Goal: Information Seeking & Learning: Learn about a topic

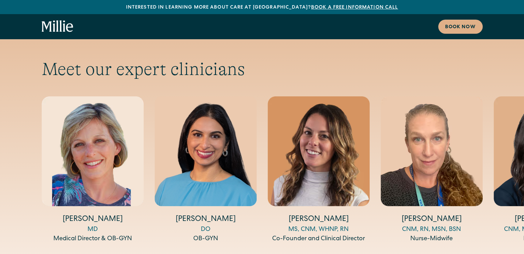
scroll to position [2295, 0]
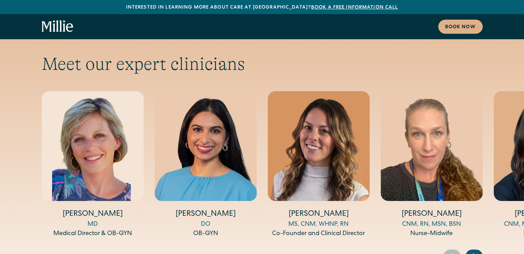
click at [475, 254] on icon "Next slide" at bounding box center [475, 256] width 3 height 5
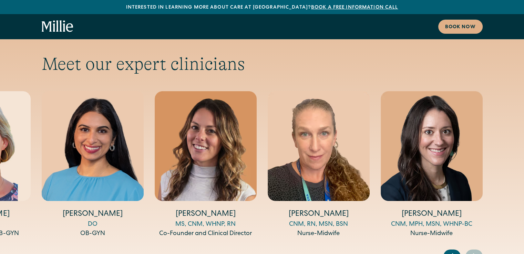
click at [475, 254] on icon "Next slide" at bounding box center [475, 256] width 3 height 5
click at [447, 251] on icon "Previous slide" at bounding box center [452, 256] width 10 height 11
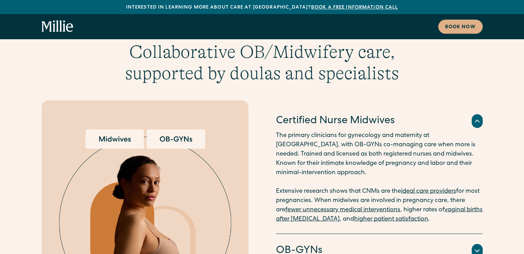
scroll to position [1694, 0]
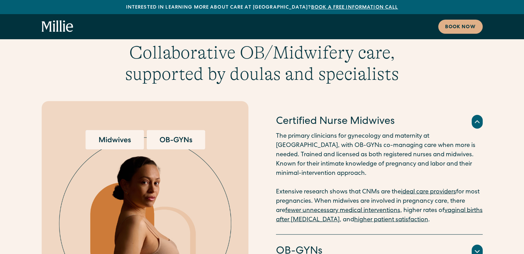
click at [475, 248] on icon at bounding box center [477, 252] width 8 height 8
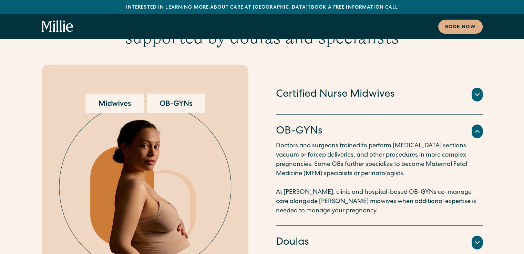
scroll to position [1740, 0]
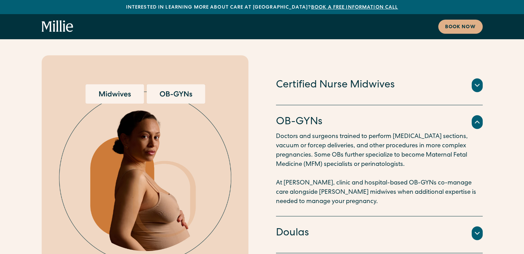
click at [478, 230] on icon at bounding box center [477, 234] width 8 height 8
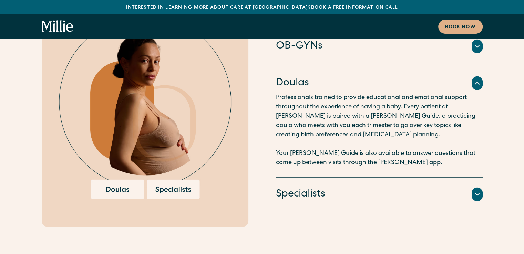
scroll to position [1816, 0]
click at [479, 194] on icon at bounding box center [477, 195] width 4 height 2
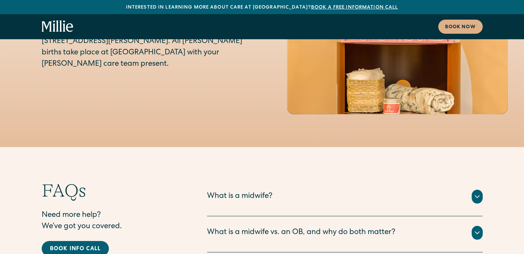
scroll to position [3362, 0]
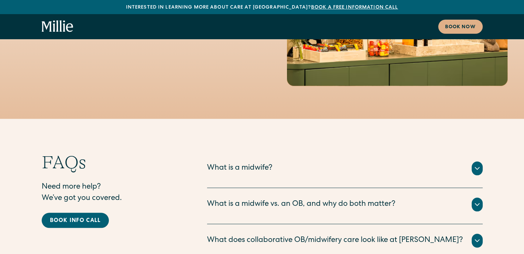
click at [477, 164] on icon at bounding box center [477, 168] width 8 height 8
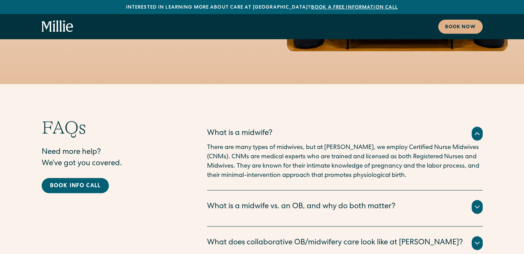
scroll to position [3401, 0]
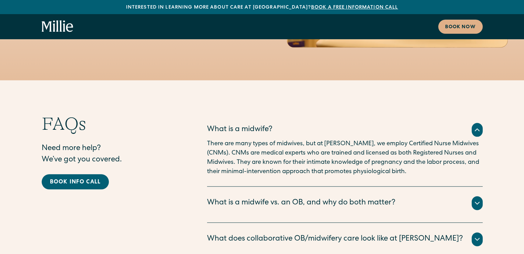
click at [479, 199] on icon at bounding box center [477, 203] width 8 height 8
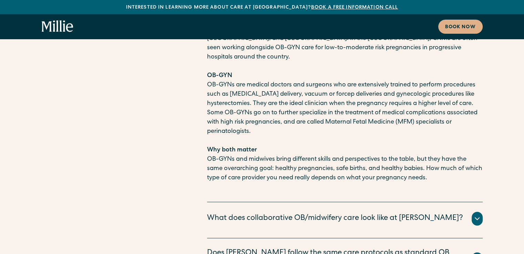
scroll to position [3676, 0]
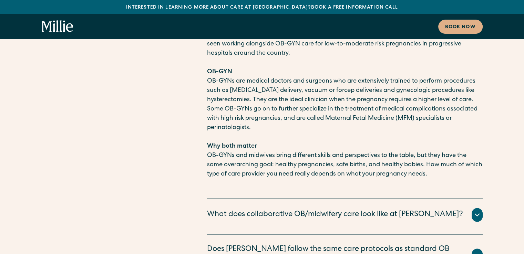
click at [476, 214] on icon at bounding box center [477, 215] width 4 height 2
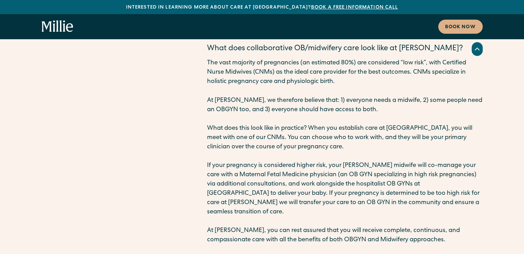
scroll to position [3843, 0]
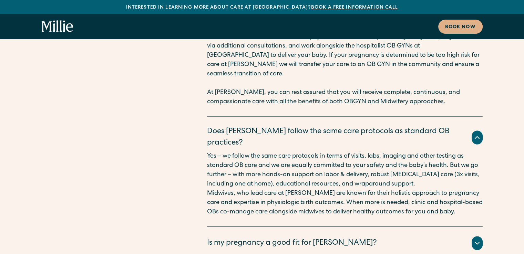
scroll to position [3998, 0]
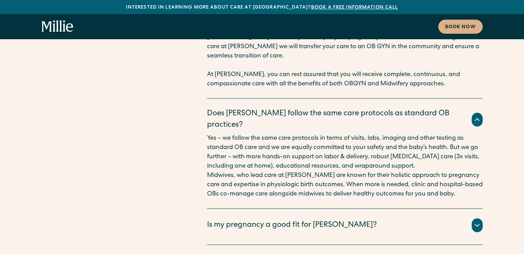
click at [481, 222] on icon at bounding box center [477, 226] width 8 height 8
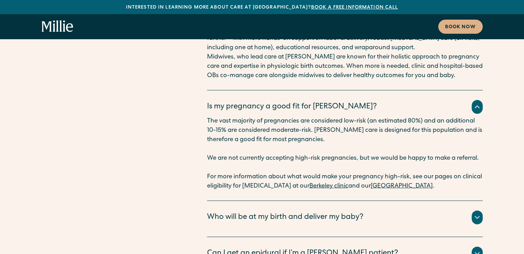
scroll to position [4118, 0]
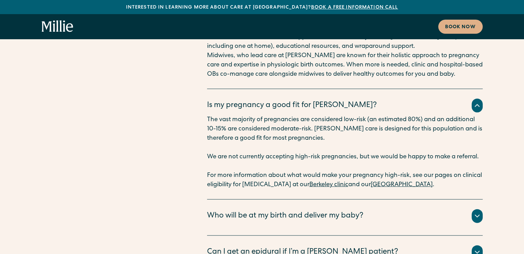
click at [399, 210] on div "Who will be at my birth and deliver my baby?" at bounding box center [345, 217] width 276 height 14
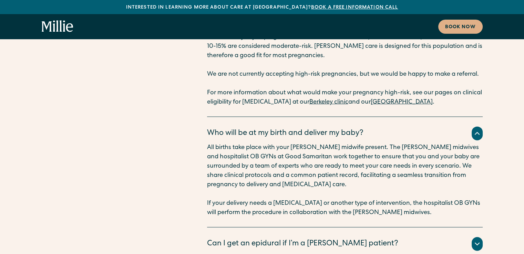
scroll to position [4201, 0]
click at [387, 252] on div "Yes - you have access to all the same pain relief options - including epidurals…" at bounding box center [345, 253] width 276 height 3
click at [477, 241] on icon at bounding box center [477, 245] width 8 height 8
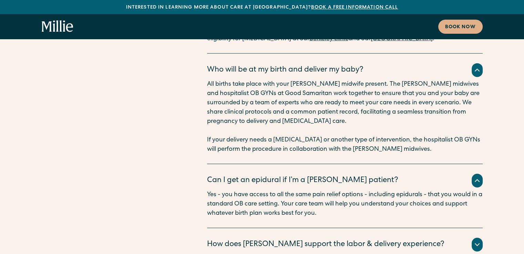
scroll to position [4267, 0]
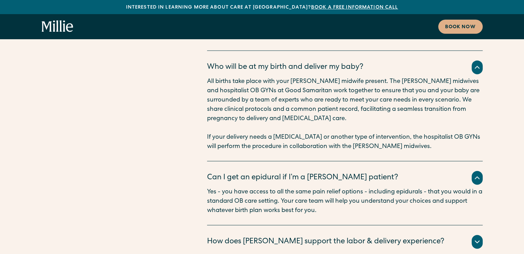
click at [477, 238] on icon at bounding box center [477, 242] width 8 height 8
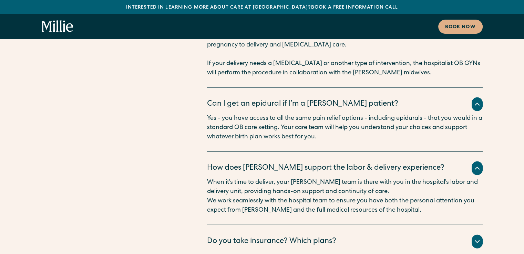
scroll to position [4351, 0]
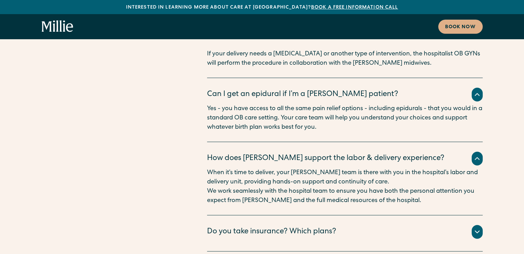
click at [475, 228] on icon at bounding box center [477, 232] width 8 height 8
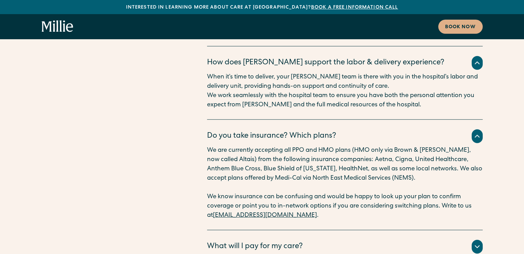
scroll to position [4450, 0]
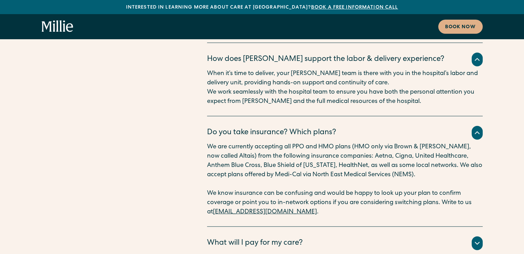
click at [475, 240] on icon at bounding box center [477, 244] width 8 height 8
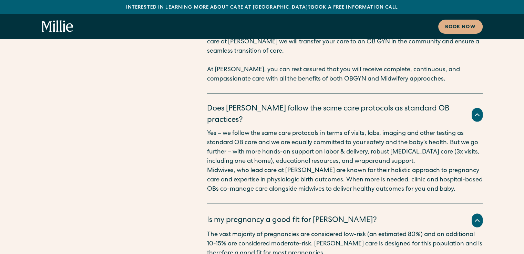
scroll to position [4034, 0]
